Goal: Communication & Community: Answer question/provide support

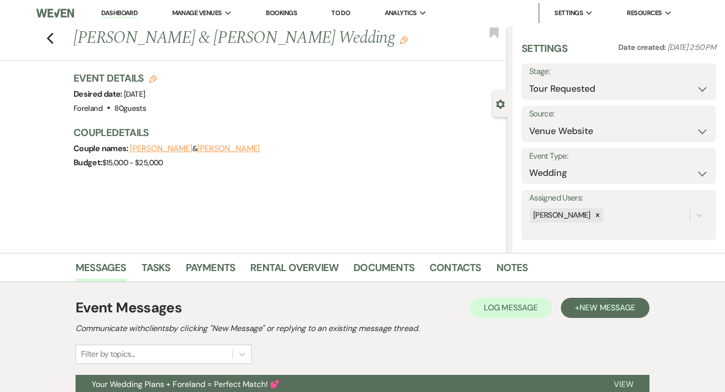
select select "2"
select select "5"
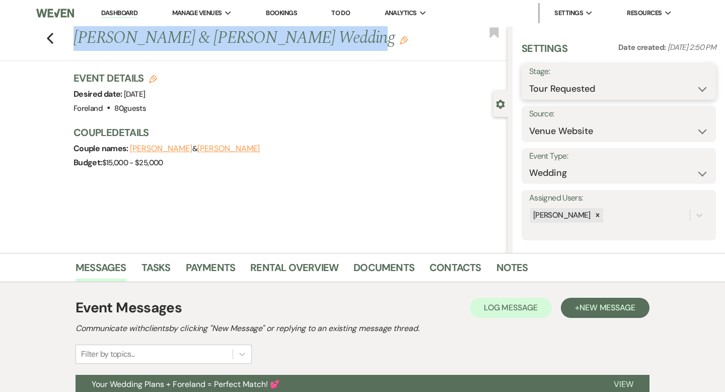
click at [609, 89] on select "Inquiry Follow Up Tour Requested Tour Confirmed Toured Proposal Sent Booked Lost" at bounding box center [618, 89] width 179 height 20
select select "6"
drag, startPoint x: 697, startPoint y: 81, endPoint x: 557, endPoint y: 62, distance: 141.3
click at [696, 81] on button "Save" at bounding box center [696, 81] width 40 height 20
click at [133, 10] on link "Dashboard" at bounding box center [119, 14] width 36 height 10
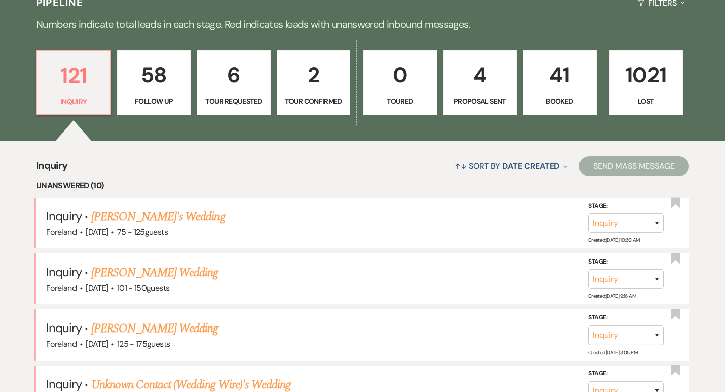
scroll to position [245, 0]
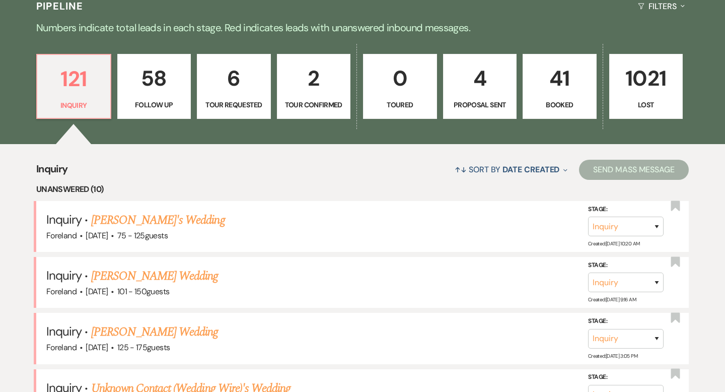
click at [507, 88] on p "4" at bounding box center [480, 78] width 61 height 34
select select "6"
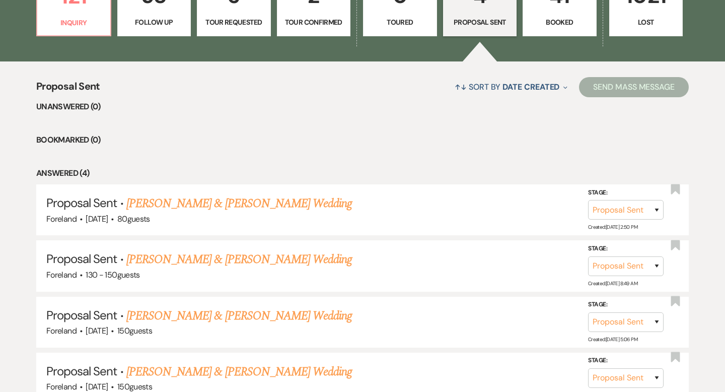
scroll to position [329, 0]
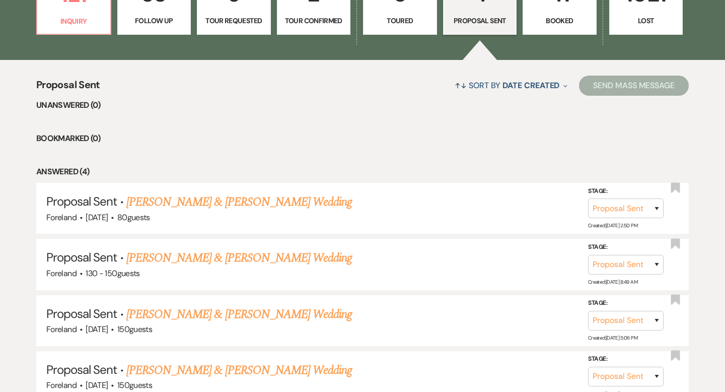
click at [557, 21] on p "Booked" at bounding box center [559, 20] width 61 height 11
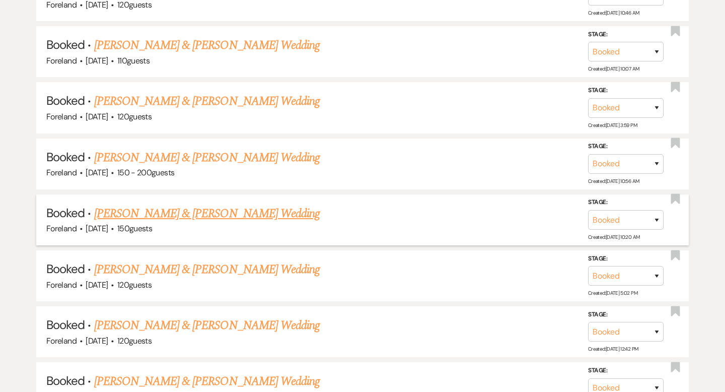
scroll to position [1109, 0]
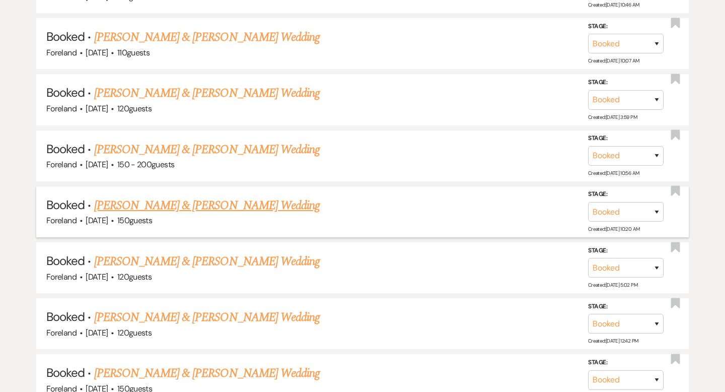
click at [204, 196] on link "[PERSON_NAME] & [PERSON_NAME] Wedding" at bounding box center [207, 205] width 226 height 18
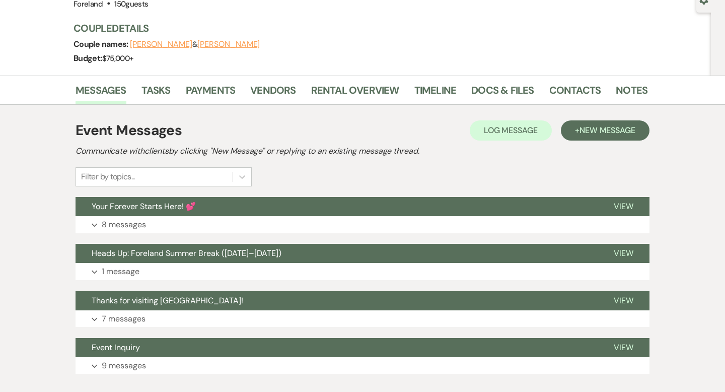
scroll to position [105, 0]
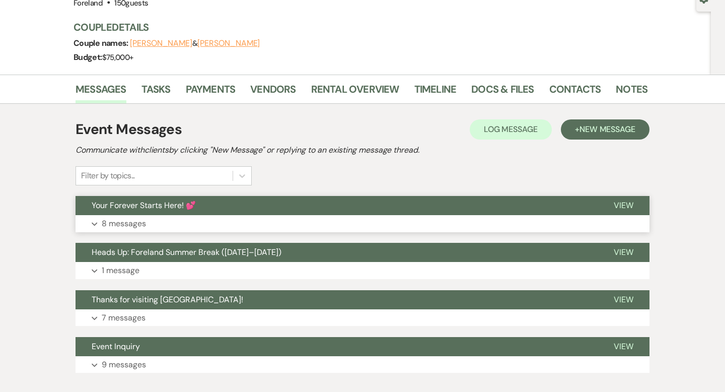
click at [166, 203] on span "Your Forever Starts Here! 💕" at bounding box center [144, 205] width 104 height 11
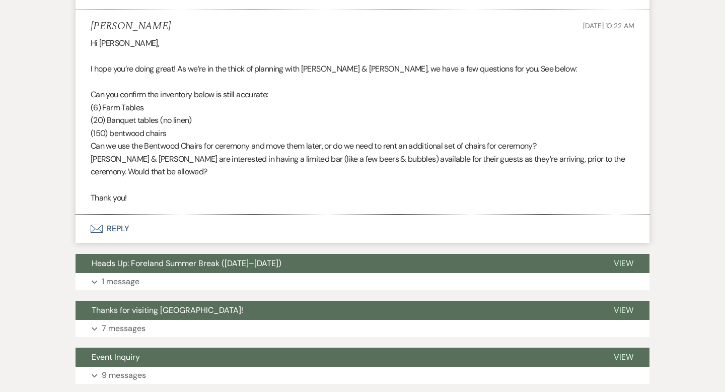
scroll to position [2372, 0]
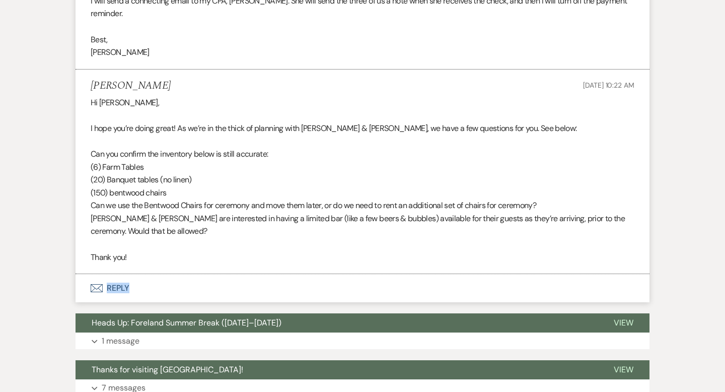
click at [120, 276] on button "Envelope Reply" at bounding box center [363, 288] width 574 height 28
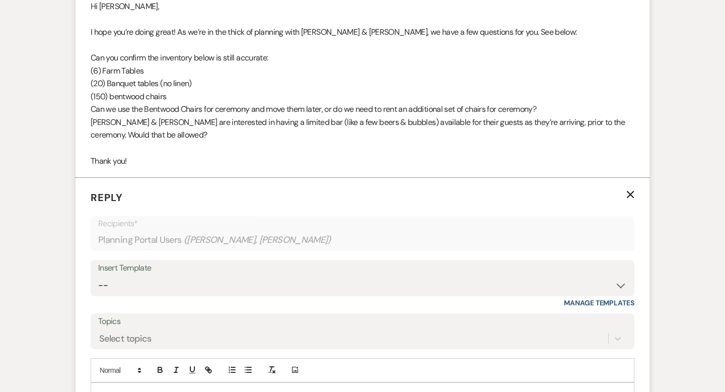
scroll to position [2541, 0]
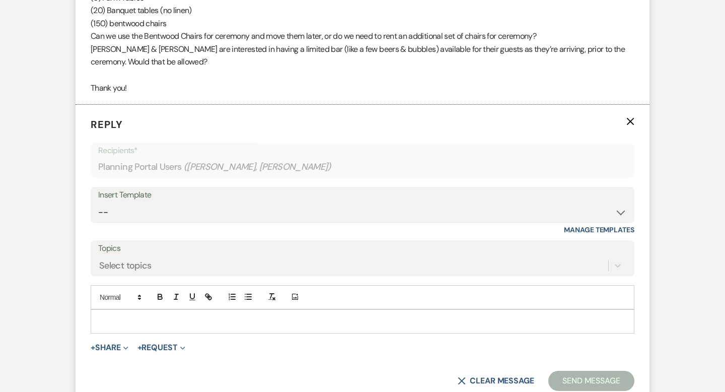
click at [131, 310] on div at bounding box center [362, 321] width 543 height 23
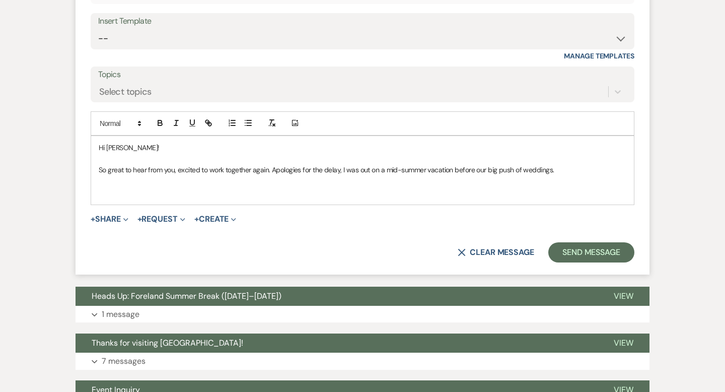
scroll to position [2745, 0]
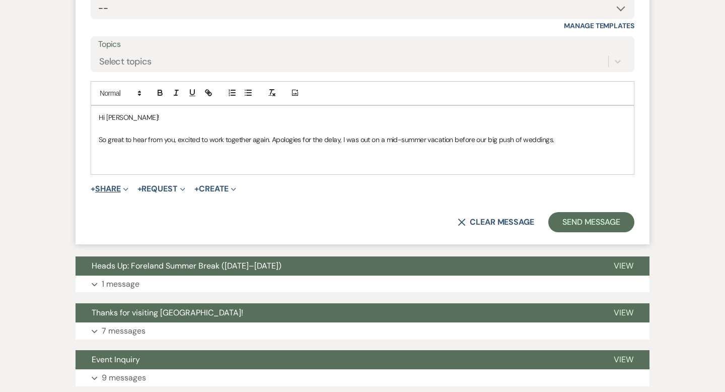
click at [104, 185] on button "+ Share Expand" at bounding box center [110, 189] width 38 height 8
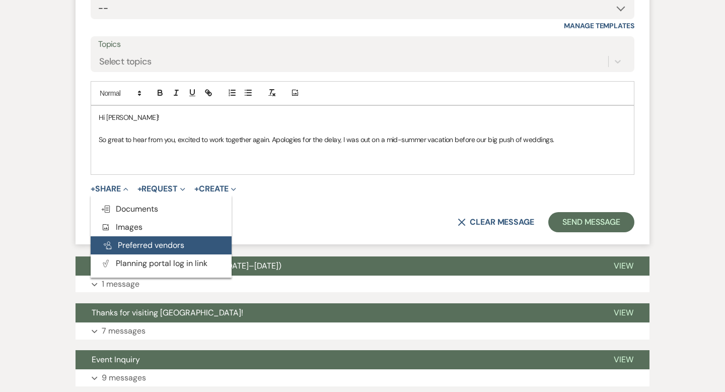
drag, startPoint x: 136, startPoint y: 198, endPoint x: 186, endPoint y: 225, distance: 56.8
click at [136, 203] on span "Doc Upload Documents" at bounding box center [129, 208] width 57 height 11
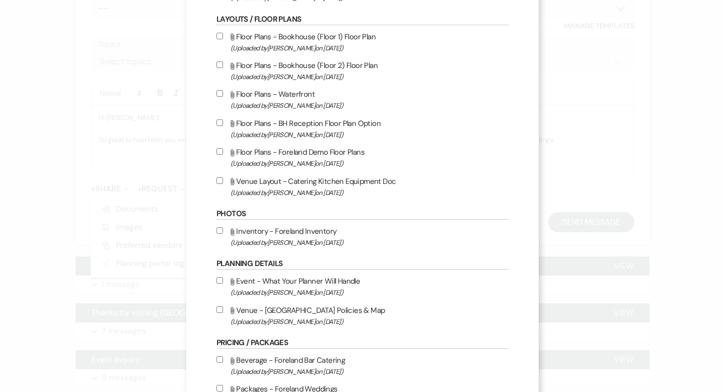
scroll to position [148, 0]
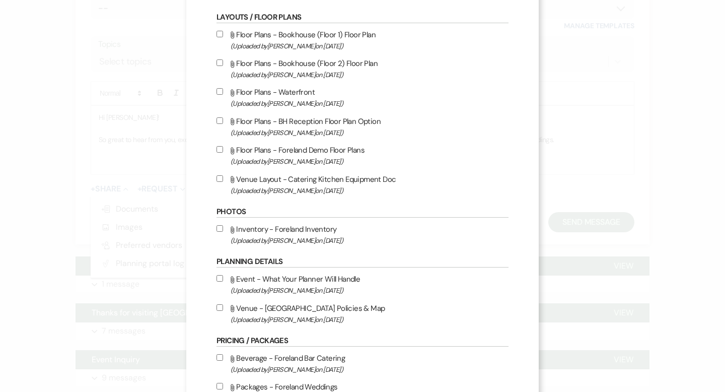
click at [221, 231] on input "Attach File Inventory - Foreland Inventory (Uploaded by [PERSON_NAME] on [DATE]…" at bounding box center [219, 228] width 7 height 7
checkbox input "true"
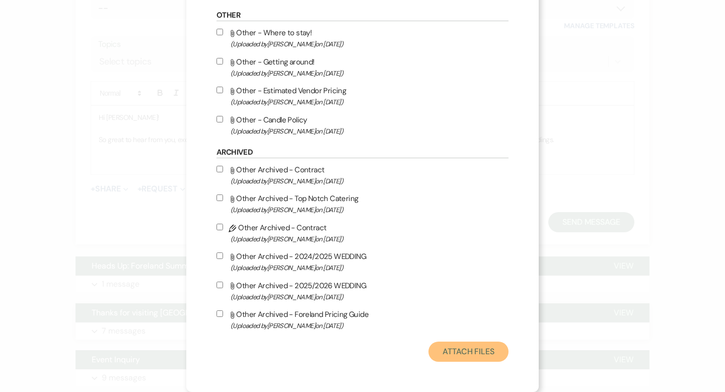
drag, startPoint x: 469, startPoint y: 349, endPoint x: 429, endPoint y: 325, distance: 46.4
click at [469, 349] on button "Attach Files" at bounding box center [468, 351] width 80 height 20
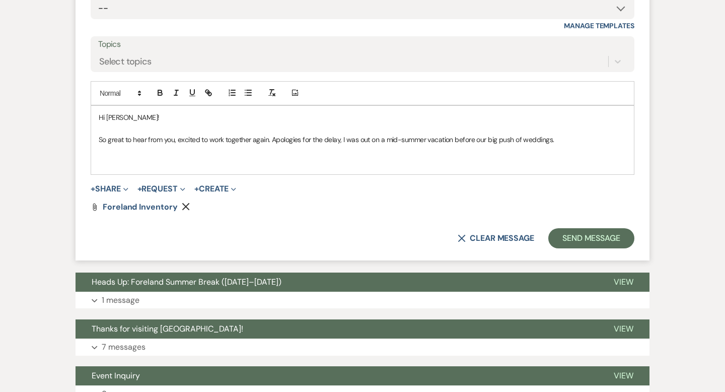
click at [112, 145] on p at bounding box center [363, 150] width 528 height 11
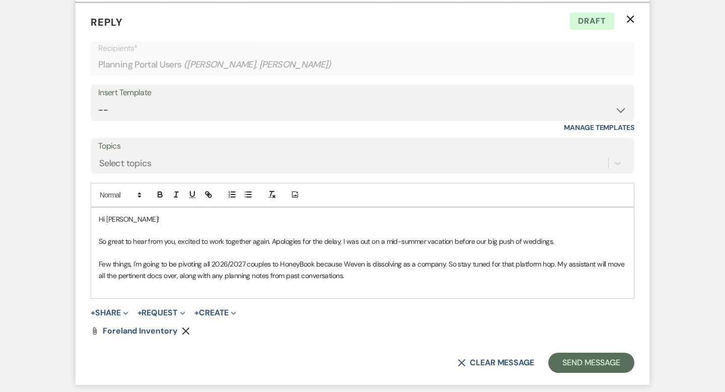
scroll to position [2644, 0]
